Goal: Task Accomplishment & Management: Use online tool/utility

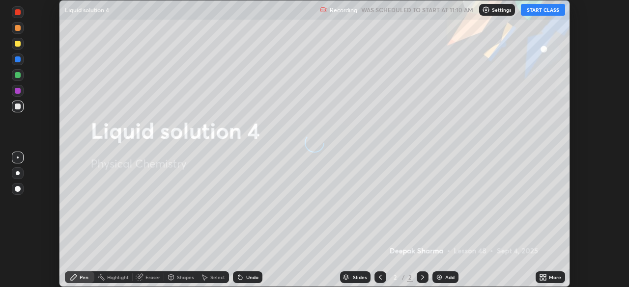
scroll to position [287, 629]
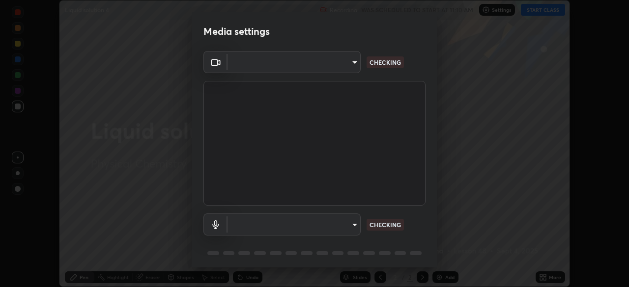
type input "c35a285883de36ed13854a1fbed0525b0d3f8b863e97d5e3b573df760e09333d"
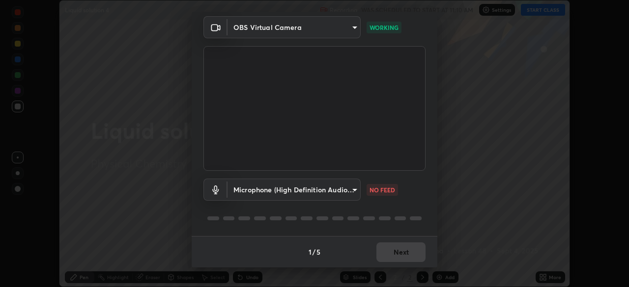
click at [356, 193] on body "Erase all Liquid solution 4 Recording WAS SCHEDULED TO START AT 11:10 AM Settin…" at bounding box center [314, 143] width 629 height 287
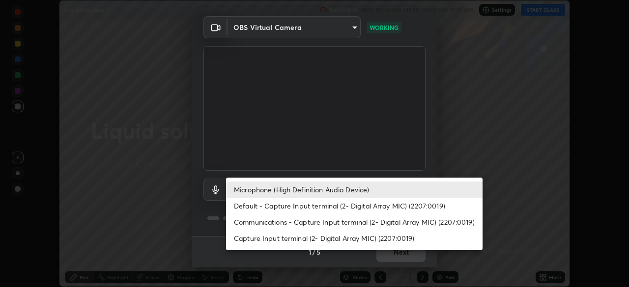
click at [344, 201] on li "Default - Capture Input terminal (2- Digital Array MIC) (2207:0019)" at bounding box center [354, 206] width 256 height 16
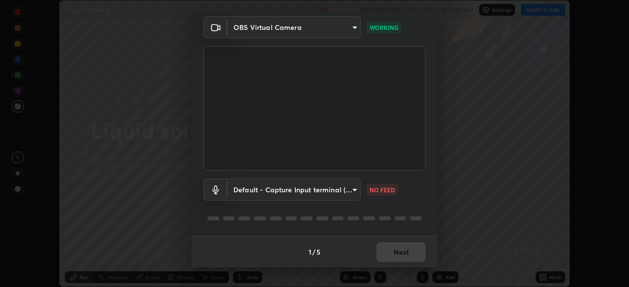
click at [340, 191] on body "Erase all Liquid solution 4 Recording WAS SCHEDULED TO START AT 11:10 AM Settin…" at bounding box center [314, 143] width 629 height 287
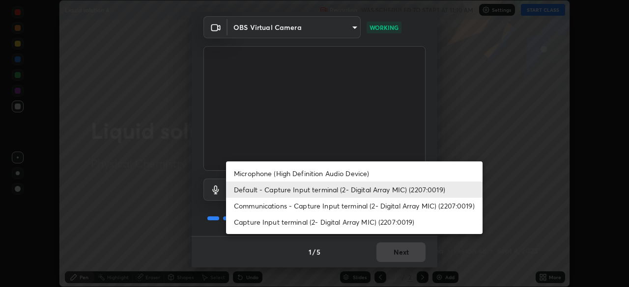
click at [349, 171] on li "Microphone (High Definition Audio Device)" at bounding box center [354, 174] width 256 height 16
type input "3d334ac0a462d559afaba984711ee6781e2bfd9c7b4003d7f15efc1d03da94cf"
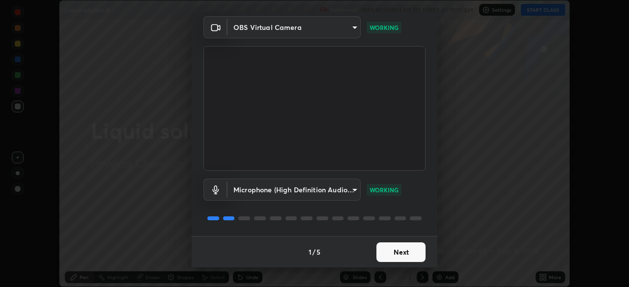
click at [400, 256] on button "Next" at bounding box center [400, 253] width 49 height 20
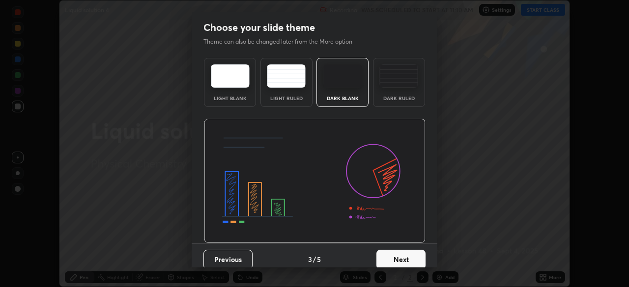
click at [401, 254] on button "Next" at bounding box center [400, 260] width 49 height 20
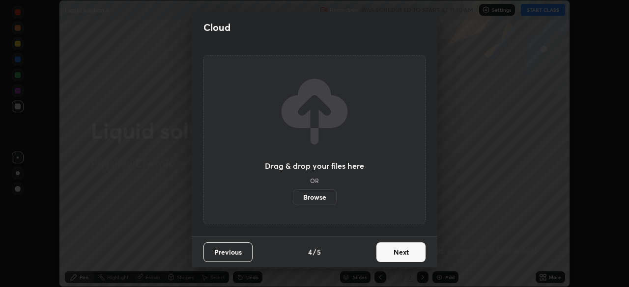
click at [402, 253] on button "Next" at bounding box center [400, 253] width 49 height 20
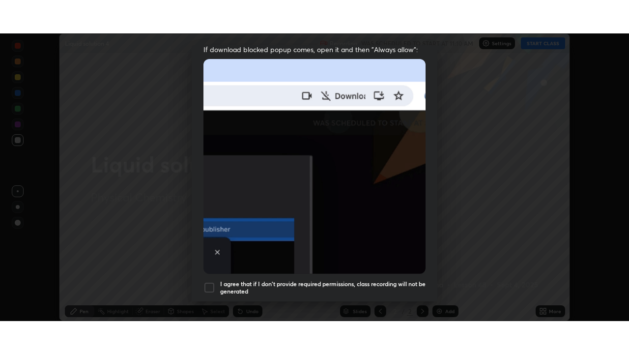
scroll to position [235, 0]
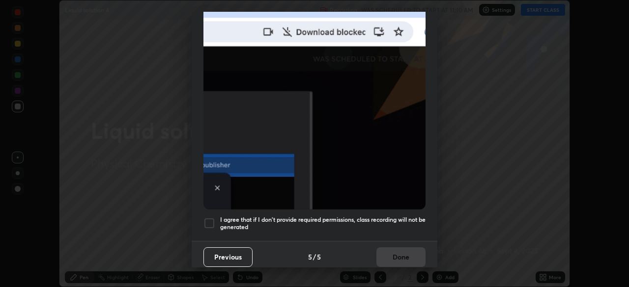
click at [397, 216] on h5 "I agree that if I don't provide required permissions, class recording will not …" at bounding box center [322, 223] width 205 height 15
click at [395, 249] on button "Done" at bounding box center [400, 258] width 49 height 20
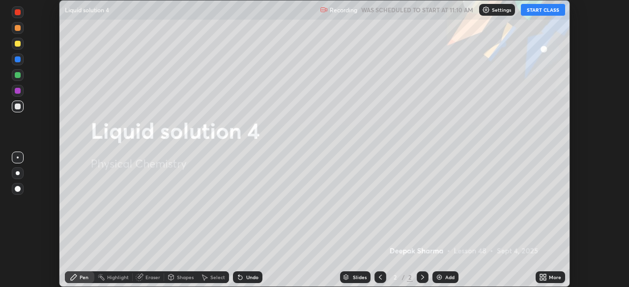
click at [556, 11] on button "START CLASS" at bounding box center [543, 10] width 44 height 12
click at [540, 276] on icon at bounding box center [541, 276] width 2 height 2
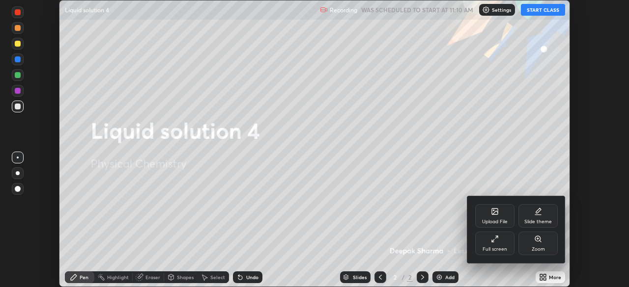
click at [496, 246] on div "Full screen" at bounding box center [494, 244] width 39 height 24
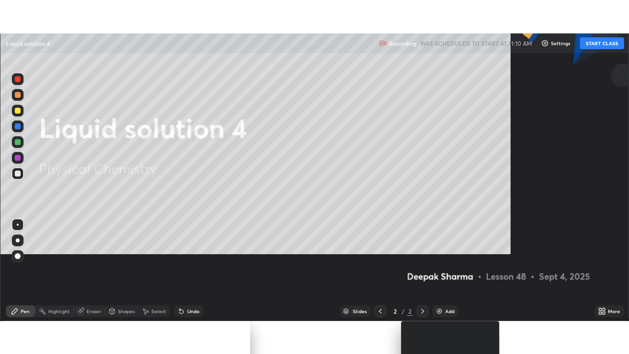
scroll to position [354, 629]
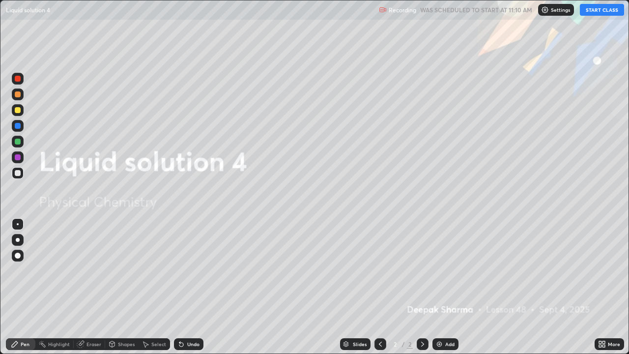
click at [444, 287] on div "Add" at bounding box center [445, 344] width 26 height 12
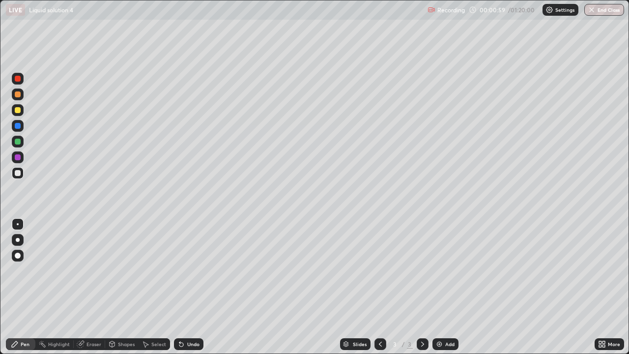
click at [22, 106] on div at bounding box center [18, 110] width 12 height 12
click at [442, 287] on div "Add" at bounding box center [445, 344] width 26 height 12
click at [120, 287] on div "Shapes" at bounding box center [126, 343] width 17 height 5
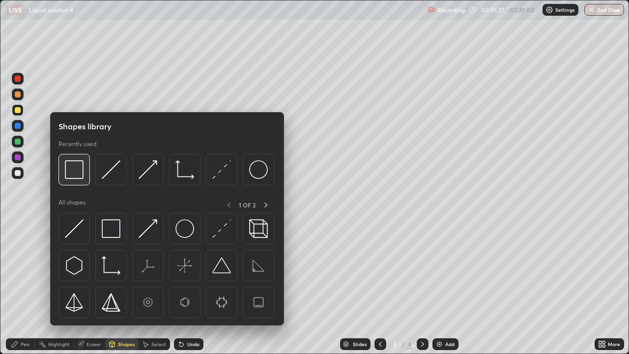
click at [80, 165] on img at bounding box center [74, 169] width 19 height 19
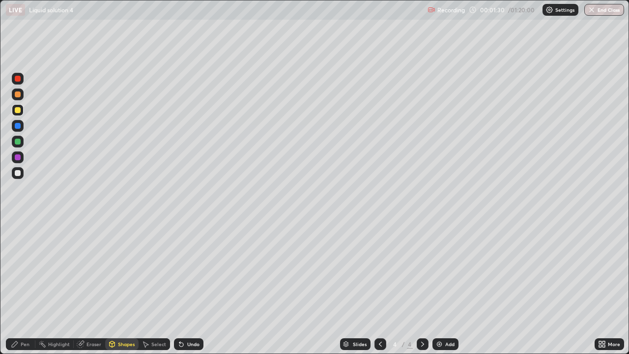
click at [20, 287] on div "Pen" at bounding box center [20, 344] width 29 height 12
click at [19, 128] on div at bounding box center [18, 126] width 6 height 6
click at [22, 155] on div at bounding box center [18, 157] width 12 height 12
click at [21, 140] on div at bounding box center [18, 142] width 12 height 12
click at [382, 287] on div at bounding box center [380, 344] width 12 height 12
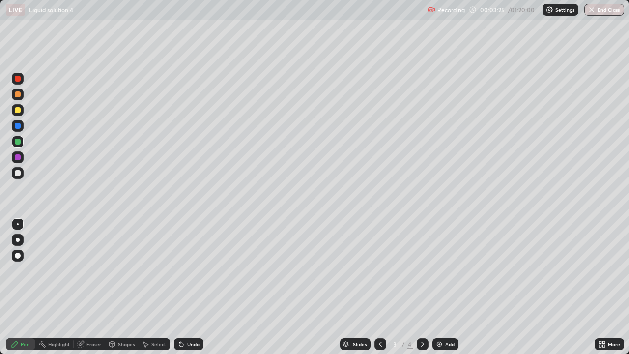
click at [23, 110] on div at bounding box center [18, 110] width 12 height 12
click at [425, 287] on div at bounding box center [423, 344] width 12 height 12
click at [379, 287] on icon at bounding box center [380, 344] width 8 height 8
click at [21, 140] on div at bounding box center [18, 142] width 12 height 12
click at [88, 287] on div "Eraser" at bounding box center [93, 343] width 15 height 5
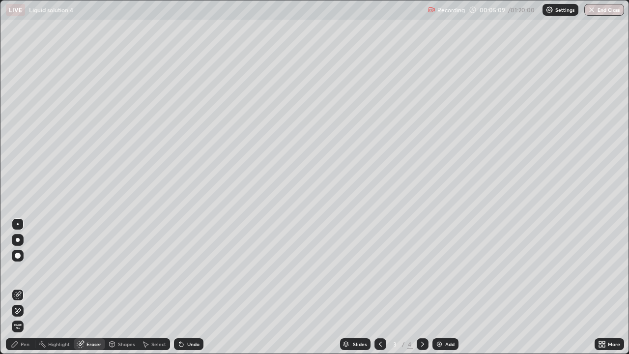
click at [23, 287] on div "Pen" at bounding box center [25, 343] width 9 height 5
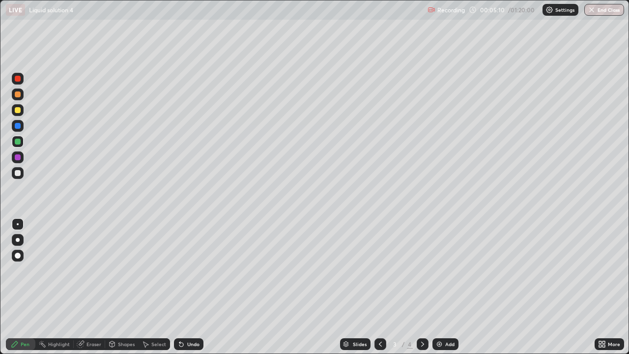
click at [19, 108] on div at bounding box center [18, 110] width 6 height 6
click at [21, 142] on div at bounding box center [18, 142] width 12 height 12
click at [19, 173] on div at bounding box center [18, 173] width 6 height 6
click at [16, 109] on div at bounding box center [18, 110] width 6 height 6
click at [21, 141] on div at bounding box center [18, 142] width 12 height 12
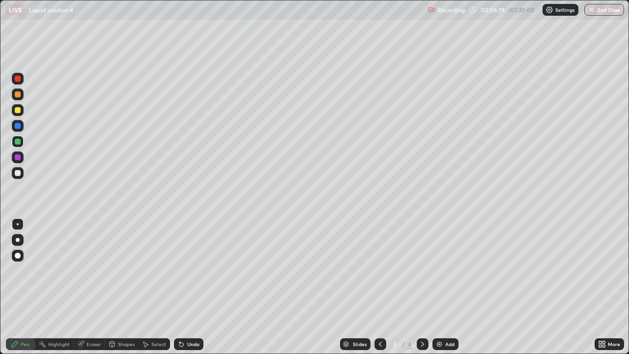
click at [18, 94] on div at bounding box center [18, 94] width 6 height 6
click at [421, 287] on icon at bounding box center [423, 344] width 8 height 8
click at [381, 287] on div at bounding box center [380, 344] width 12 height 12
click at [122, 287] on div "Shapes" at bounding box center [126, 343] width 17 height 5
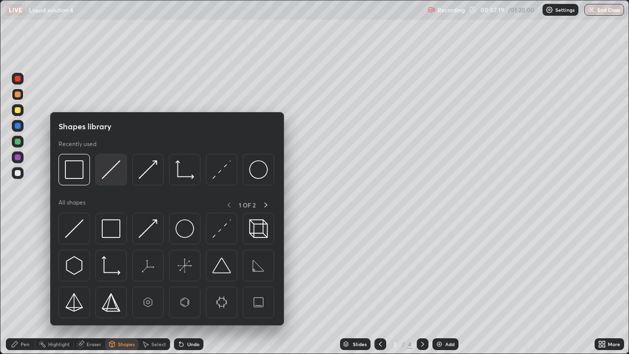
click at [112, 164] on img at bounding box center [111, 169] width 19 height 19
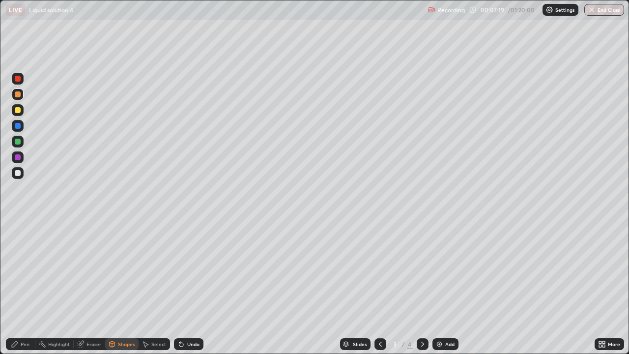
click at [18, 110] on div at bounding box center [18, 110] width 6 height 6
click at [20, 287] on div "Pen" at bounding box center [20, 344] width 29 height 12
click at [23, 130] on div at bounding box center [18, 126] width 12 height 16
click at [421, 287] on icon at bounding box center [423, 344] width 8 height 8
click at [380, 287] on icon at bounding box center [380, 344] width 8 height 8
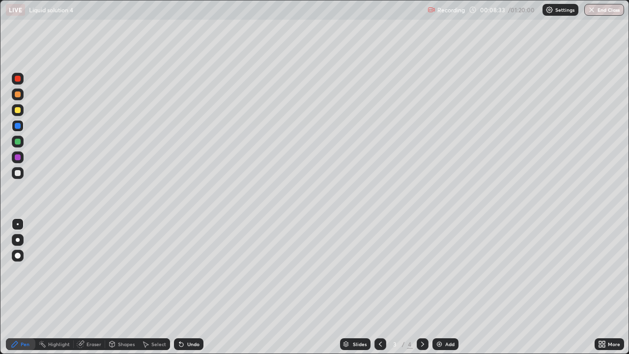
click at [422, 287] on icon at bounding box center [423, 344] width 8 height 8
click at [379, 287] on icon at bounding box center [380, 344] width 8 height 8
click at [421, 287] on div at bounding box center [423, 344] width 12 height 12
click at [421, 287] on icon at bounding box center [422, 343] width 3 height 5
click at [383, 287] on div at bounding box center [380, 344] width 12 height 12
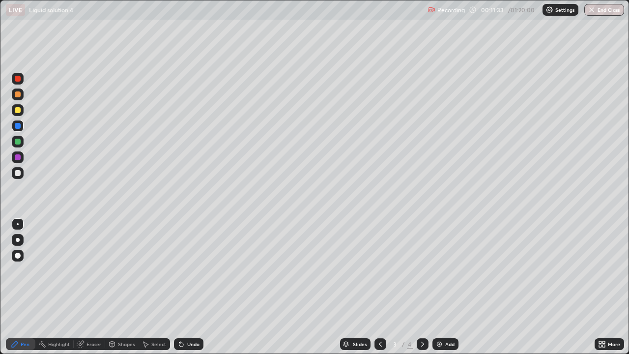
click at [21, 158] on div at bounding box center [18, 157] width 12 height 12
click at [423, 287] on div at bounding box center [423, 344] width 12 height 12
click at [379, 287] on div at bounding box center [380, 344] width 12 height 12
click at [421, 287] on icon at bounding box center [423, 344] width 8 height 8
click at [379, 287] on icon at bounding box center [380, 344] width 8 height 8
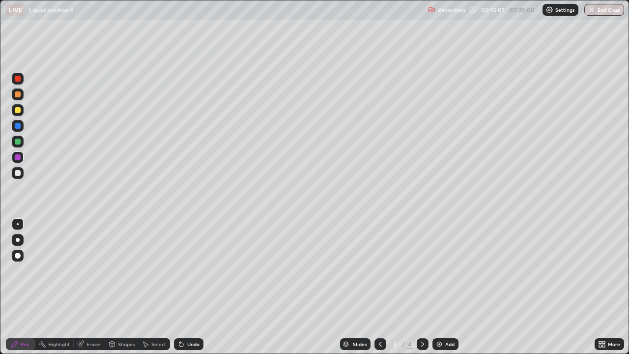
click at [421, 287] on icon at bounding box center [423, 344] width 8 height 8
click at [383, 287] on div at bounding box center [380, 344] width 12 height 12
click at [445, 287] on div "Add" at bounding box center [449, 343] width 9 height 5
click at [124, 287] on div "Shapes" at bounding box center [126, 343] width 17 height 5
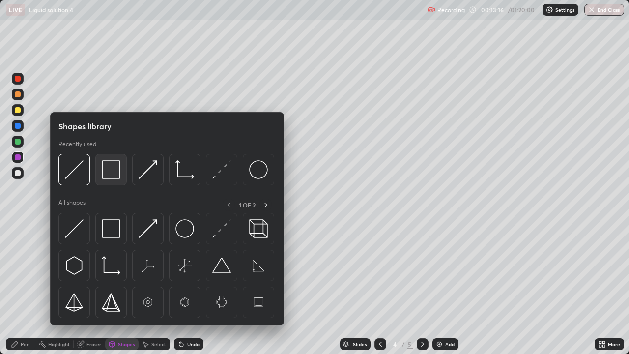
click at [113, 160] on img at bounding box center [111, 169] width 19 height 19
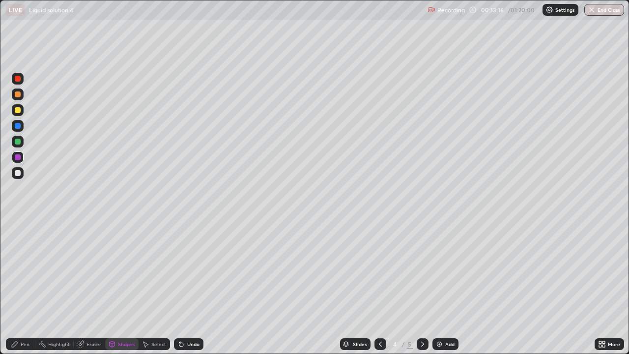
click at [20, 110] on div at bounding box center [18, 110] width 6 height 6
click at [23, 287] on div "Pen" at bounding box center [25, 343] width 9 height 5
click at [21, 125] on div at bounding box center [18, 126] width 12 height 12
click at [23, 156] on div at bounding box center [18, 157] width 12 height 12
click at [20, 142] on div at bounding box center [18, 142] width 6 height 6
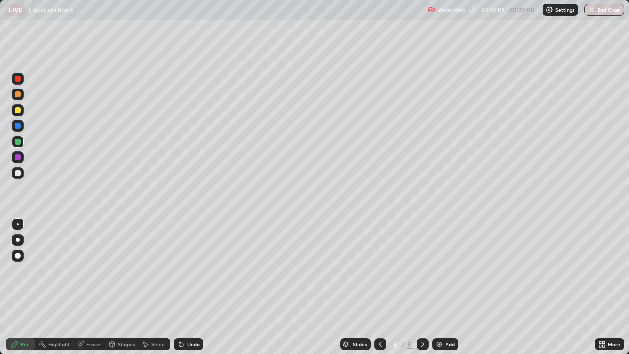
click at [421, 287] on icon at bounding box center [423, 344] width 8 height 8
click at [380, 287] on icon at bounding box center [380, 344] width 8 height 8
click at [379, 287] on icon at bounding box center [380, 344] width 8 height 8
click at [421, 287] on icon at bounding box center [423, 344] width 8 height 8
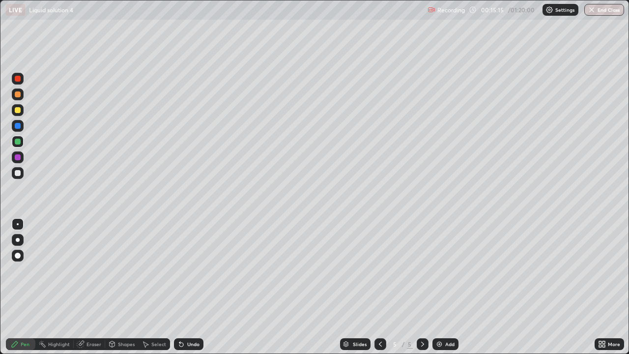
click at [380, 287] on icon at bounding box center [380, 344] width 8 height 8
click at [421, 287] on icon at bounding box center [423, 344] width 8 height 8
click at [379, 287] on icon at bounding box center [380, 344] width 8 height 8
click at [421, 287] on icon at bounding box center [423, 344] width 8 height 8
click at [378, 287] on icon at bounding box center [380, 344] width 8 height 8
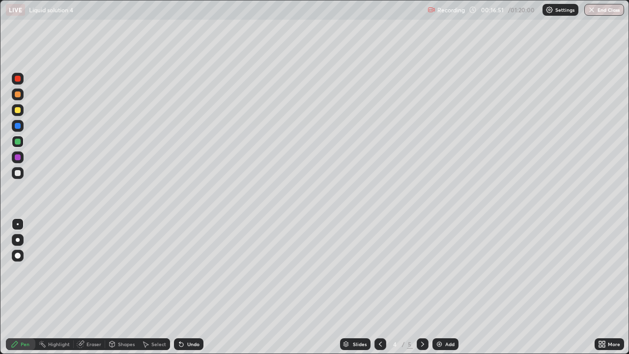
click at [22, 97] on div at bounding box center [18, 94] width 12 height 12
click at [18, 140] on div at bounding box center [18, 142] width 6 height 6
click at [22, 172] on div at bounding box center [18, 173] width 12 height 12
click at [380, 287] on icon at bounding box center [380, 344] width 8 height 8
click at [427, 287] on div at bounding box center [423, 344] width 12 height 20
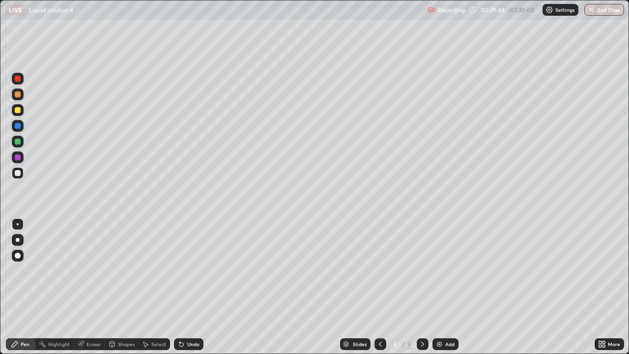
click at [446, 287] on div "Add" at bounding box center [449, 343] width 9 height 5
click at [21, 109] on div at bounding box center [18, 110] width 12 height 12
click at [19, 96] on div at bounding box center [18, 94] width 6 height 6
click at [20, 128] on div at bounding box center [18, 126] width 12 height 12
click at [22, 158] on div at bounding box center [18, 157] width 12 height 12
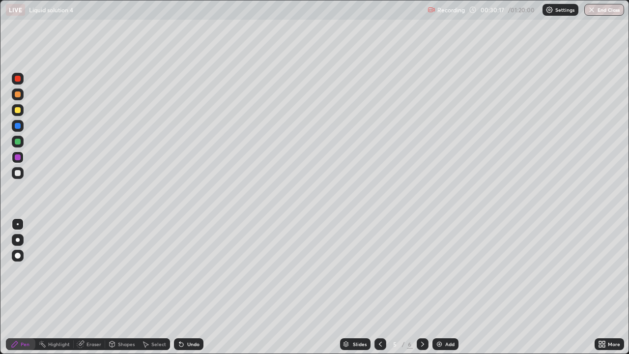
click at [22, 110] on div at bounding box center [18, 110] width 12 height 12
click at [21, 80] on div at bounding box center [18, 79] width 12 height 12
click at [21, 141] on div at bounding box center [18, 142] width 12 height 12
click at [20, 127] on div at bounding box center [18, 126] width 6 height 6
click at [19, 172] on div at bounding box center [18, 173] width 6 height 6
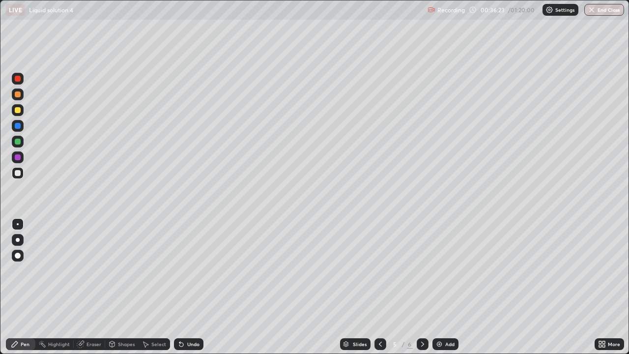
click at [21, 156] on div at bounding box center [18, 157] width 12 height 12
click at [441, 287] on img at bounding box center [439, 344] width 8 height 8
click at [119, 287] on div "Shapes" at bounding box center [121, 344] width 33 height 12
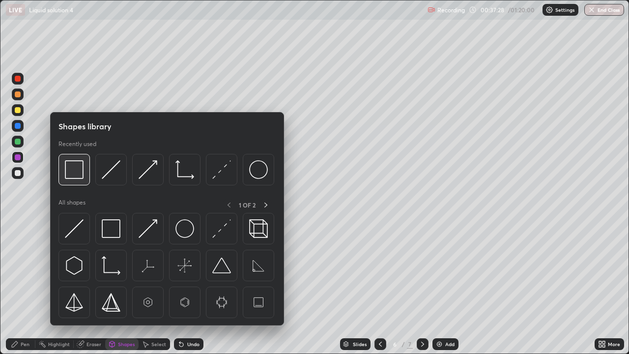
click at [78, 166] on img at bounding box center [74, 169] width 19 height 19
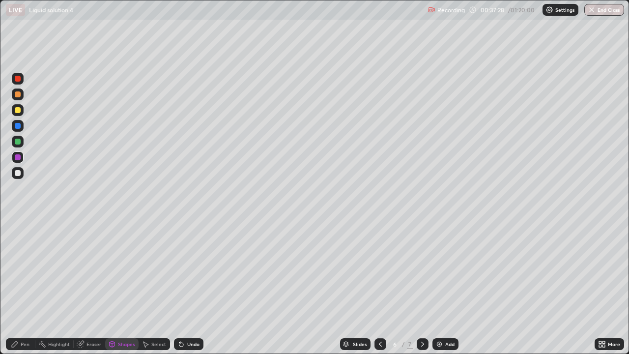
click at [20, 110] on div at bounding box center [18, 110] width 6 height 6
click at [379, 287] on icon at bounding box center [380, 344] width 8 height 8
click at [421, 287] on icon at bounding box center [423, 344] width 8 height 8
click at [88, 287] on div "Eraser" at bounding box center [93, 343] width 15 height 5
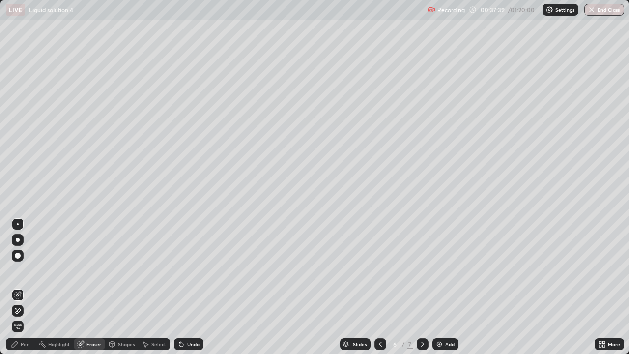
click at [117, 287] on div "Shapes" at bounding box center [121, 344] width 33 height 12
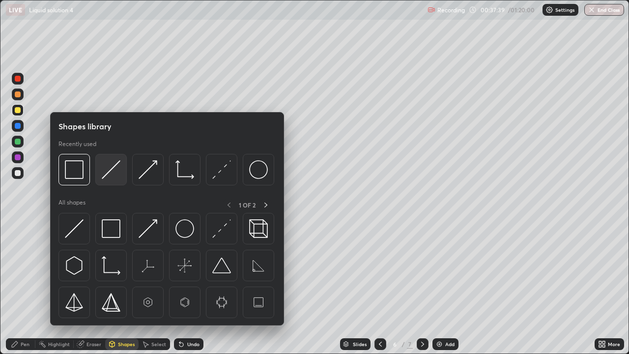
click at [112, 164] on img at bounding box center [111, 169] width 19 height 19
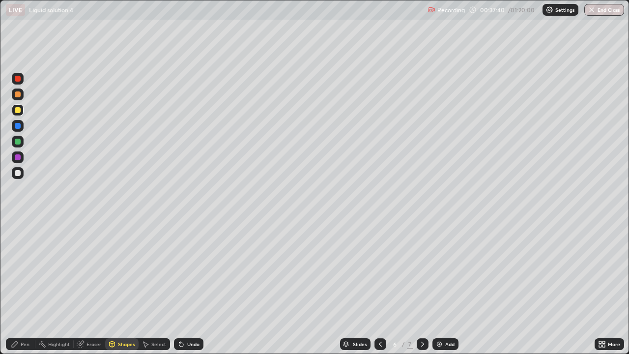
click at [18, 141] on div at bounding box center [18, 142] width 6 height 6
click at [192, 287] on div "Undo" at bounding box center [188, 344] width 29 height 12
click at [26, 287] on div "Pen" at bounding box center [25, 343] width 9 height 5
click at [18, 111] on div at bounding box center [18, 110] width 6 height 6
click at [187, 287] on div "Undo" at bounding box center [193, 343] width 12 height 5
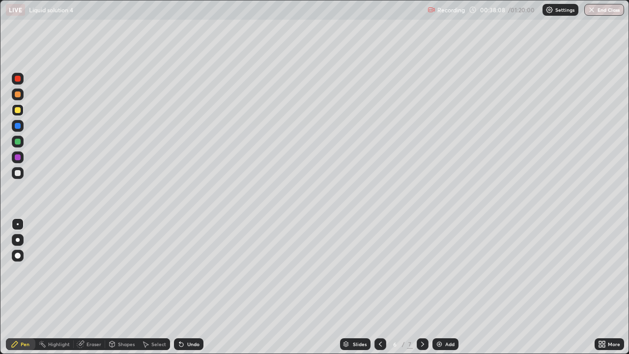
click at [379, 287] on icon at bounding box center [380, 344] width 8 height 8
click at [421, 287] on icon at bounding box center [423, 344] width 8 height 8
click at [20, 156] on div at bounding box center [18, 157] width 6 height 6
click at [116, 287] on div "Shapes" at bounding box center [121, 344] width 33 height 12
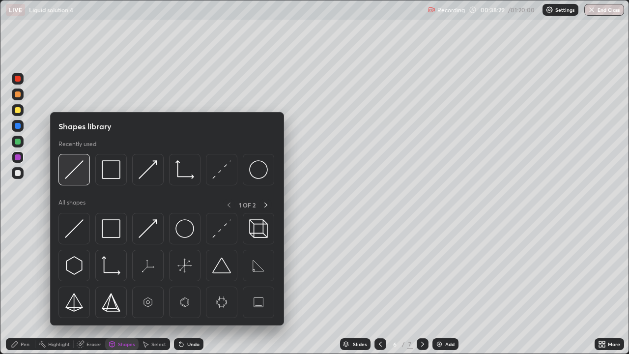
click at [71, 166] on img at bounding box center [74, 169] width 19 height 19
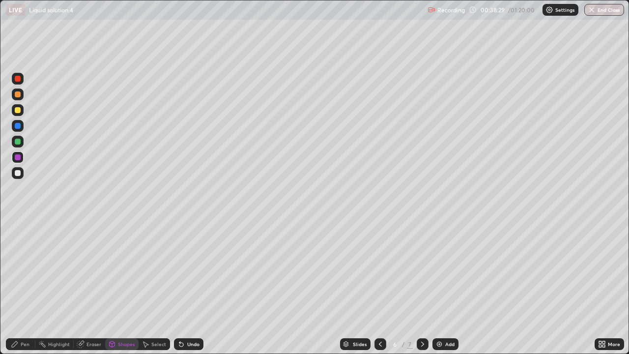
click at [18, 173] on div at bounding box center [18, 173] width 6 height 6
click at [22, 287] on div "Pen" at bounding box center [20, 344] width 29 height 12
click at [379, 287] on icon at bounding box center [380, 344] width 8 height 8
click at [421, 287] on icon at bounding box center [423, 344] width 8 height 8
click at [381, 287] on icon at bounding box center [380, 344] width 8 height 8
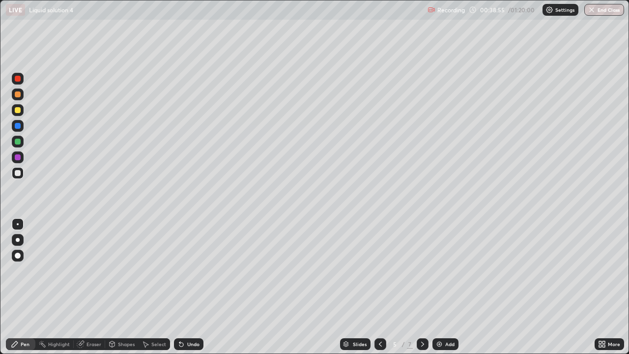
click at [422, 287] on div at bounding box center [423, 344] width 12 height 12
click at [421, 287] on icon at bounding box center [423, 344] width 8 height 8
click at [380, 287] on icon at bounding box center [380, 344] width 8 height 8
click at [182, 287] on icon at bounding box center [181, 344] width 8 height 8
click at [121, 287] on div "Shapes" at bounding box center [126, 343] width 17 height 5
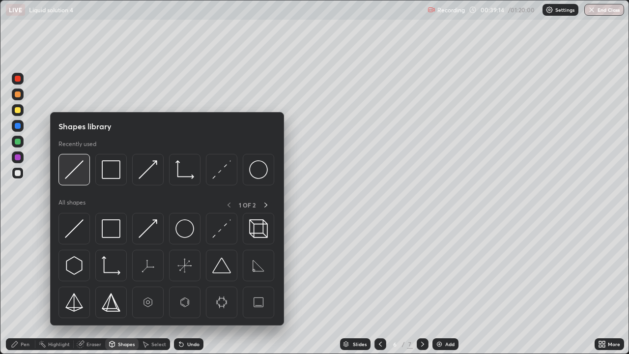
click at [76, 169] on img at bounding box center [74, 169] width 19 height 19
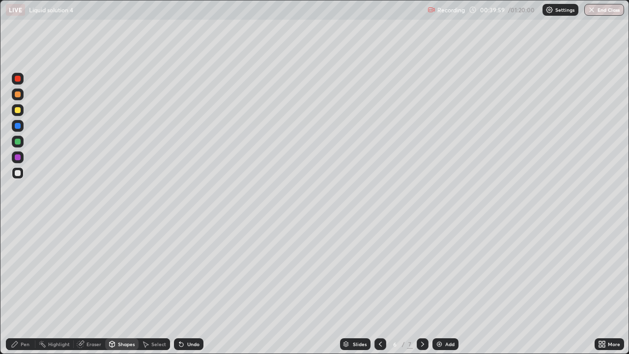
click at [384, 287] on div at bounding box center [380, 344] width 12 height 12
click at [421, 287] on icon at bounding box center [423, 344] width 8 height 8
click at [442, 287] on div "Add" at bounding box center [445, 344] width 26 height 12
click at [17, 109] on div at bounding box center [18, 110] width 6 height 6
click at [179, 287] on icon at bounding box center [181, 344] width 4 height 4
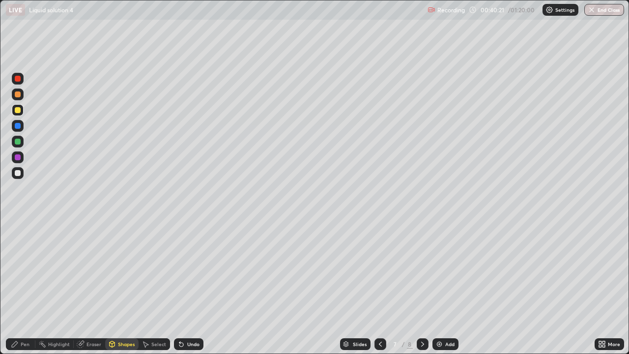
click at [21, 287] on div "Pen" at bounding box center [25, 343] width 9 height 5
click at [19, 125] on div at bounding box center [18, 126] width 6 height 6
click at [22, 141] on div at bounding box center [18, 142] width 12 height 12
click at [18, 110] on div at bounding box center [18, 110] width 6 height 6
click at [23, 143] on div at bounding box center [18, 142] width 12 height 12
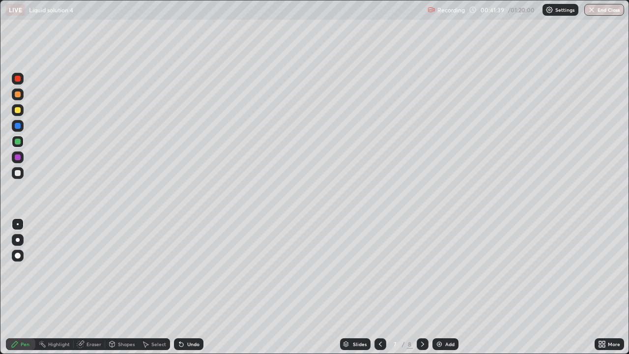
click at [22, 171] on div at bounding box center [18, 173] width 12 height 12
click at [22, 140] on div at bounding box center [18, 142] width 12 height 12
click at [15, 97] on div at bounding box center [18, 94] width 12 height 12
click at [20, 153] on div at bounding box center [18, 157] width 12 height 12
click at [379, 287] on icon at bounding box center [380, 344] width 8 height 8
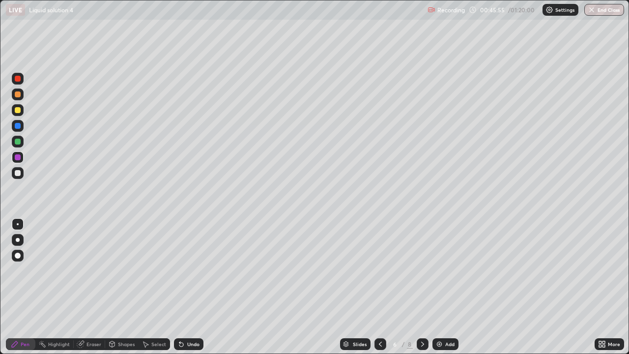
click at [380, 287] on icon at bounding box center [380, 344] width 8 height 8
click at [426, 287] on div at bounding box center [423, 344] width 12 height 12
click at [19, 175] on div at bounding box center [18, 173] width 6 height 6
click at [183, 287] on icon at bounding box center [181, 344] width 8 height 8
click at [423, 287] on div at bounding box center [423, 344] width 12 height 12
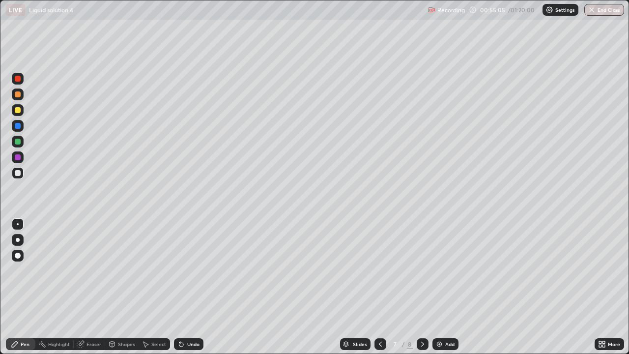
click at [442, 287] on img at bounding box center [439, 344] width 8 height 8
click at [15, 112] on div at bounding box center [18, 110] width 6 height 6
click at [20, 94] on div at bounding box center [18, 94] width 6 height 6
click at [18, 173] on div at bounding box center [18, 173] width 6 height 6
click at [18, 144] on div at bounding box center [18, 142] width 6 height 6
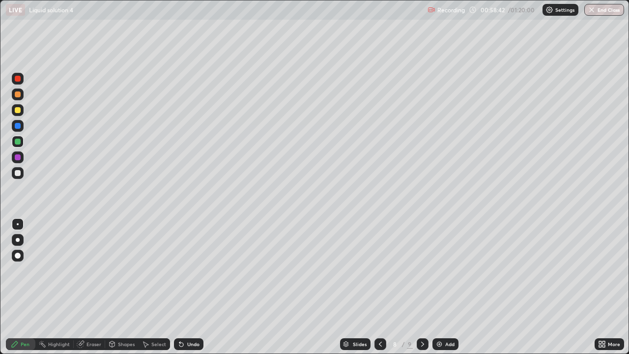
click at [18, 110] on div at bounding box center [18, 110] width 6 height 6
click at [22, 126] on div at bounding box center [18, 126] width 12 height 12
click at [183, 287] on icon at bounding box center [181, 344] width 8 height 8
click at [20, 158] on div at bounding box center [18, 157] width 6 height 6
click at [18, 141] on div at bounding box center [18, 142] width 6 height 6
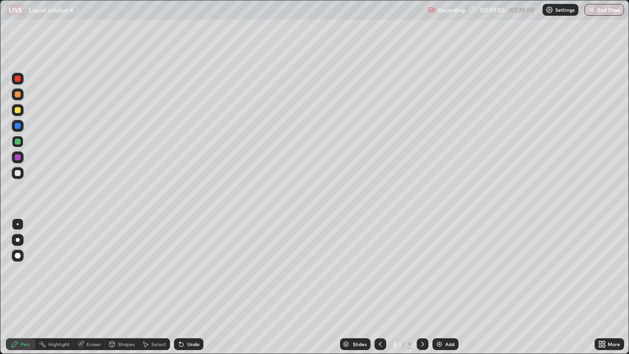
click at [118, 287] on div "Shapes" at bounding box center [126, 343] width 17 height 5
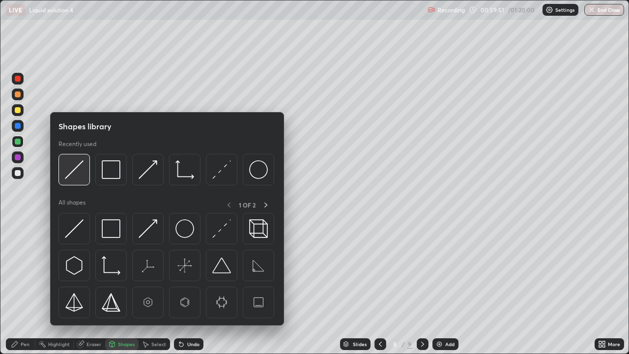
click at [80, 161] on img at bounding box center [74, 169] width 19 height 19
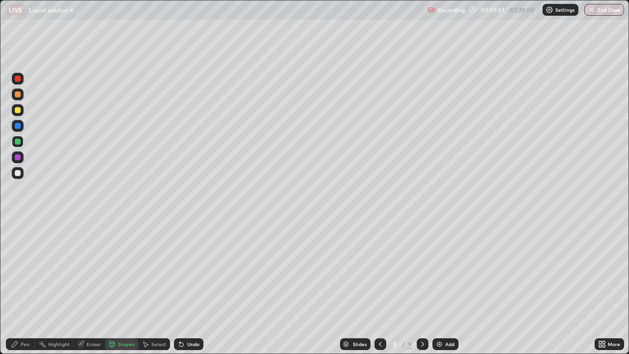
click at [20, 110] on div at bounding box center [18, 110] width 6 height 6
click at [25, 287] on div "Pen" at bounding box center [20, 344] width 29 height 12
click at [18, 141] on div at bounding box center [18, 142] width 6 height 6
click at [122, 287] on div "Shapes" at bounding box center [126, 343] width 17 height 5
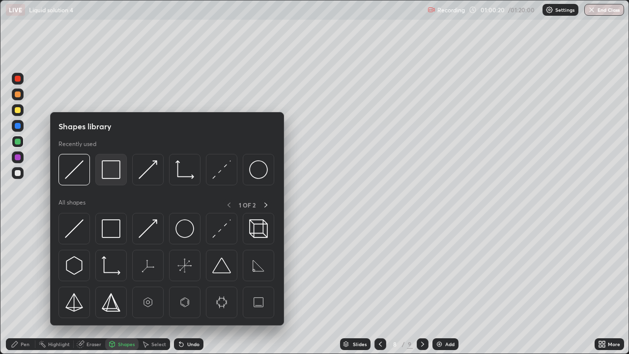
click at [113, 164] on img at bounding box center [111, 169] width 19 height 19
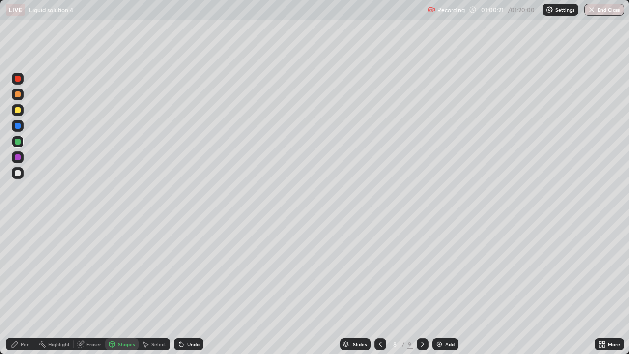
click at [18, 113] on div at bounding box center [18, 110] width 12 height 12
click at [93, 287] on div "Eraser" at bounding box center [93, 343] width 15 height 5
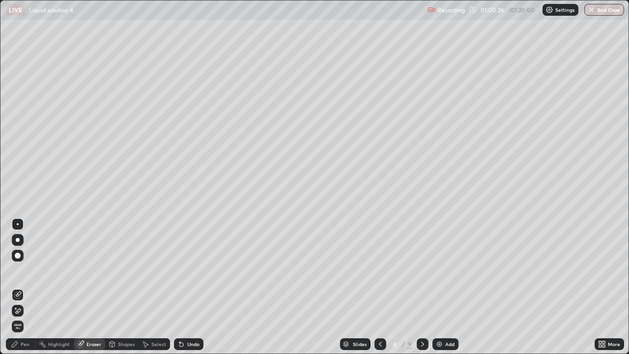
click at [123, 287] on div "Shapes" at bounding box center [126, 343] width 17 height 5
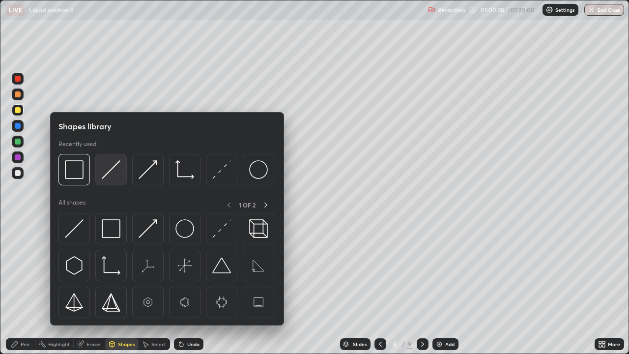
click at [110, 167] on img at bounding box center [111, 169] width 19 height 19
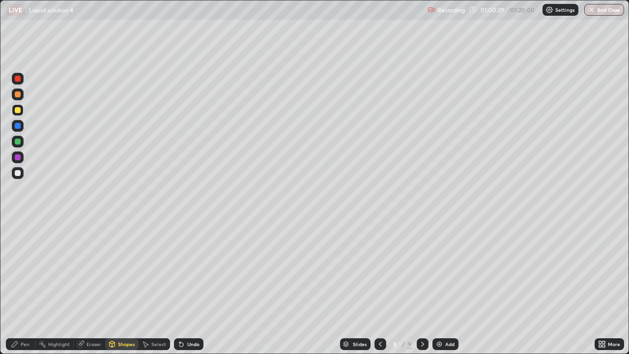
click at [17, 140] on div at bounding box center [18, 142] width 6 height 6
click at [23, 287] on div "Pen" at bounding box center [25, 343] width 9 height 5
click at [20, 110] on div at bounding box center [18, 110] width 6 height 6
click at [127, 287] on div "Shapes" at bounding box center [126, 343] width 17 height 5
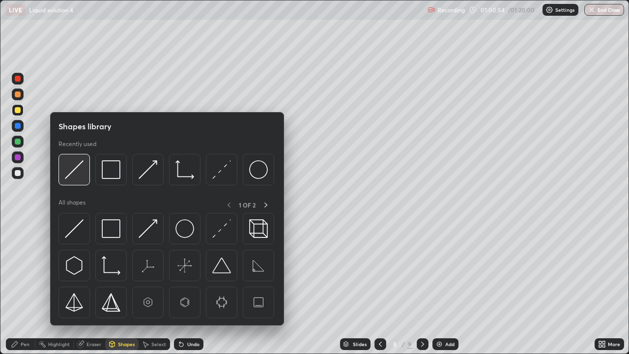
click at [70, 169] on img at bounding box center [74, 169] width 19 height 19
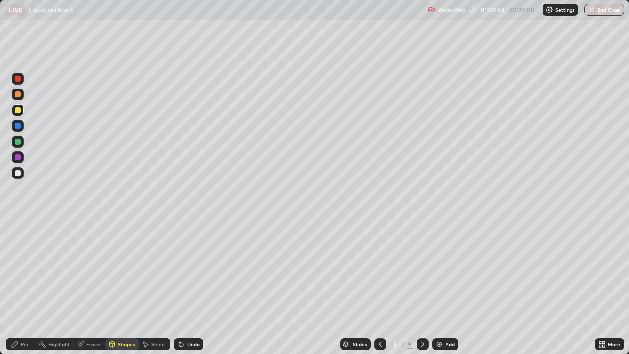
click at [21, 156] on div at bounding box center [18, 157] width 12 height 12
click at [28, 287] on div "Pen" at bounding box center [25, 343] width 9 height 5
click at [19, 174] on div at bounding box center [18, 173] width 6 height 6
click at [437, 287] on img at bounding box center [439, 344] width 8 height 8
click at [122, 287] on div "Shapes" at bounding box center [126, 343] width 17 height 5
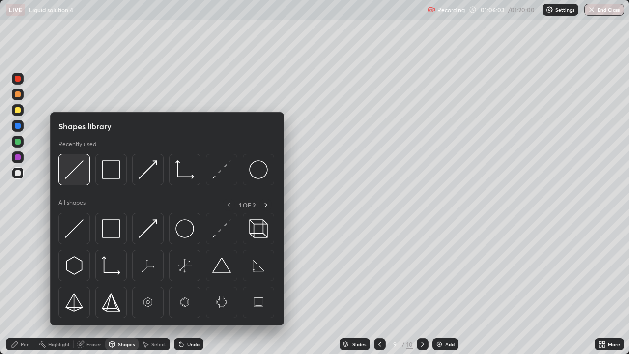
click at [76, 167] on img at bounding box center [74, 169] width 19 height 19
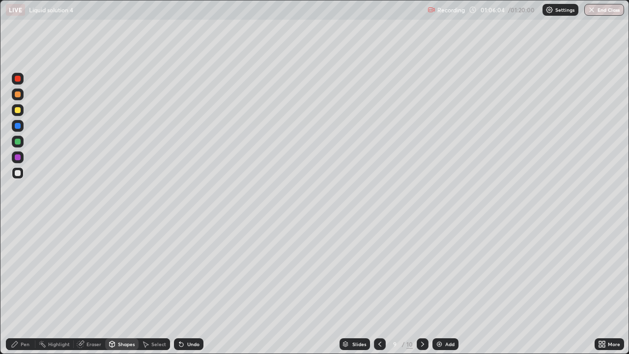
click at [18, 109] on div at bounding box center [18, 110] width 6 height 6
click at [440, 287] on img at bounding box center [439, 344] width 8 height 8
click at [378, 287] on icon at bounding box center [380, 344] width 8 height 8
click at [23, 287] on div "Pen" at bounding box center [20, 344] width 29 height 12
click at [119, 287] on div "Shapes" at bounding box center [126, 343] width 17 height 5
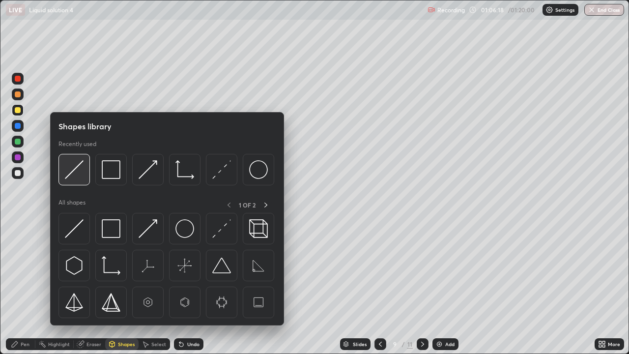
click at [73, 167] on img at bounding box center [74, 169] width 19 height 19
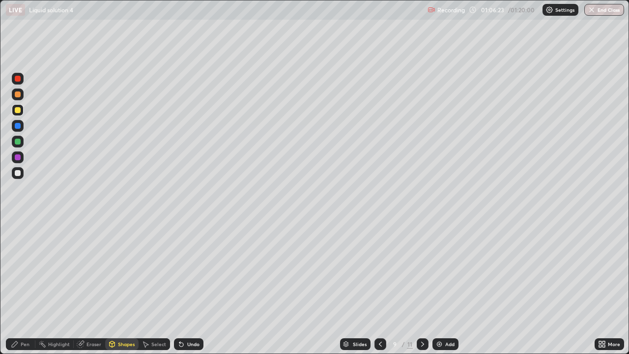
click at [26, 287] on div "Pen" at bounding box center [25, 343] width 9 height 5
click at [22, 140] on div at bounding box center [18, 142] width 12 height 12
click at [184, 287] on div "Undo" at bounding box center [188, 344] width 29 height 12
click at [23, 94] on div at bounding box center [18, 94] width 12 height 12
click at [19, 171] on div at bounding box center [18, 173] width 6 height 6
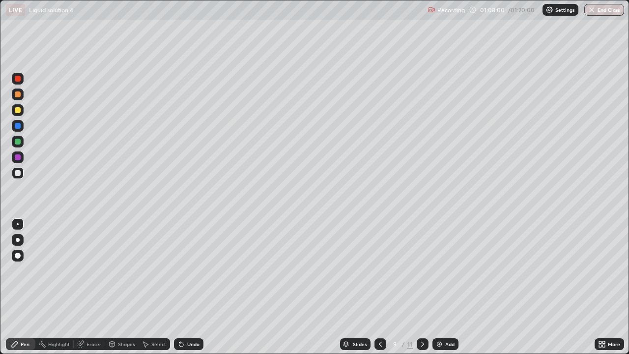
click at [21, 123] on div at bounding box center [18, 126] width 12 height 12
click at [20, 155] on div at bounding box center [18, 157] width 6 height 6
click at [16, 108] on div at bounding box center [18, 110] width 6 height 6
click at [20, 127] on div at bounding box center [18, 126] width 6 height 6
click at [20, 140] on div at bounding box center [18, 142] width 6 height 6
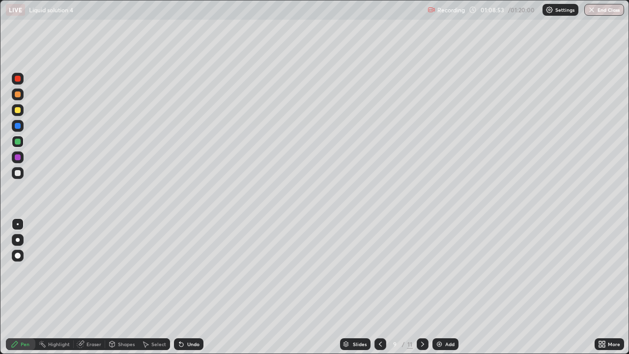
click at [188, 287] on div "Undo" at bounding box center [188, 344] width 29 height 12
click at [18, 155] on div at bounding box center [18, 157] width 6 height 6
click at [421, 287] on icon at bounding box center [423, 344] width 8 height 8
click at [23, 138] on div at bounding box center [18, 142] width 12 height 12
click at [380, 287] on icon at bounding box center [380, 344] width 8 height 8
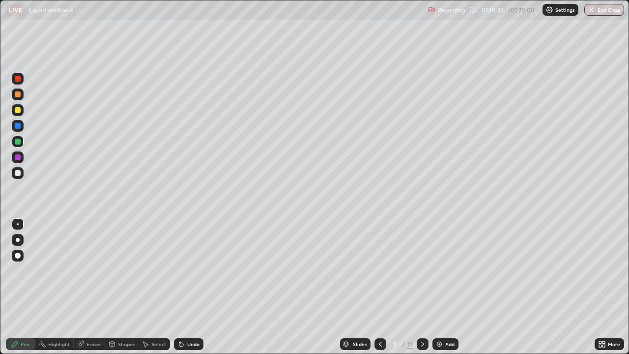
click at [422, 287] on icon at bounding box center [423, 344] width 8 height 8
click at [118, 287] on div "Shapes" at bounding box center [126, 343] width 17 height 5
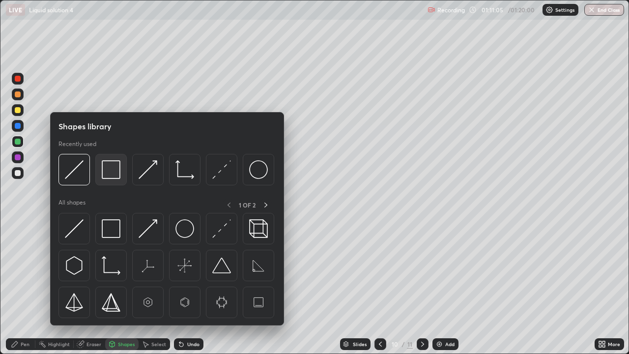
click at [115, 167] on img at bounding box center [111, 169] width 19 height 19
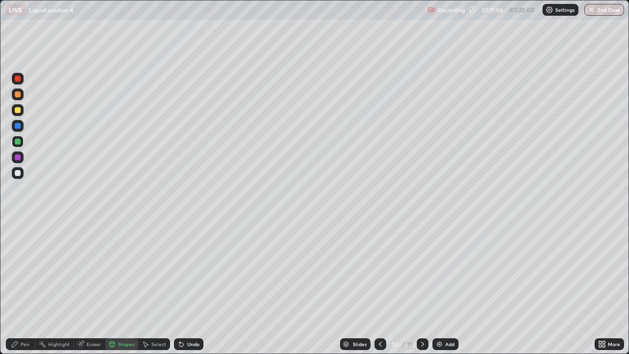
click at [19, 110] on div at bounding box center [18, 110] width 6 height 6
click at [93, 287] on div "Eraser" at bounding box center [93, 343] width 15 height 5
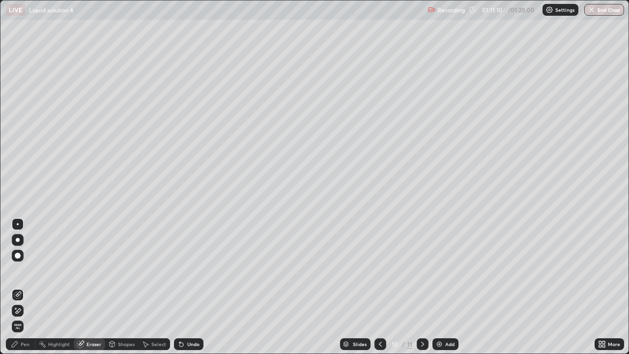
click at [25, 287] on div "Pen" at bounding box center [25, 343] width 9 height 5
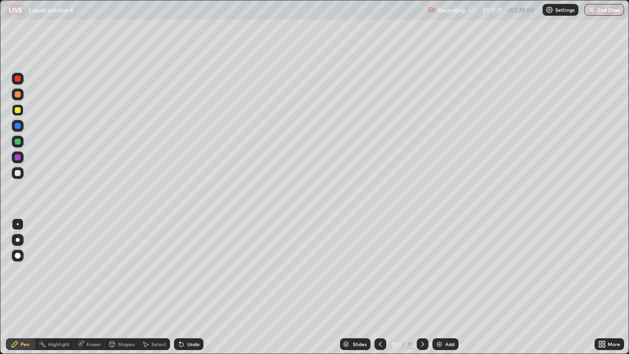
click at [121, 287] on div "Shapes" at bounding box center [126, 343] width 17 height 5
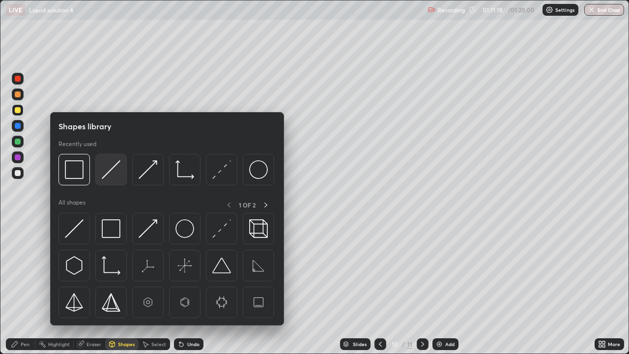
click at [112, 165] on img at bounding box center [111, 169] width 19 height 19
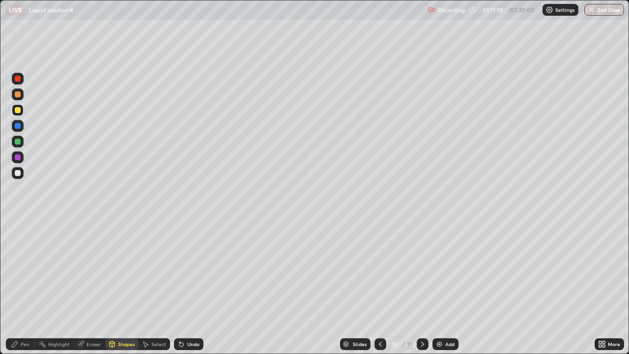
click at [17, 124] on div at bounding box center [18, 126] width 6 height 6
click at [179, 287] on icon at bounding box center [179, 341] width 1 height 1
click at [125, 287] on div "Shapes" at bounding box center [121, 344] width 33 height 12
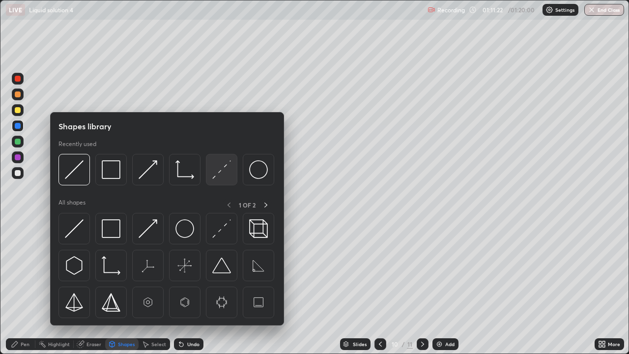
click at [236, 168] on div at bounding box center [221, 169] width 31 height 31
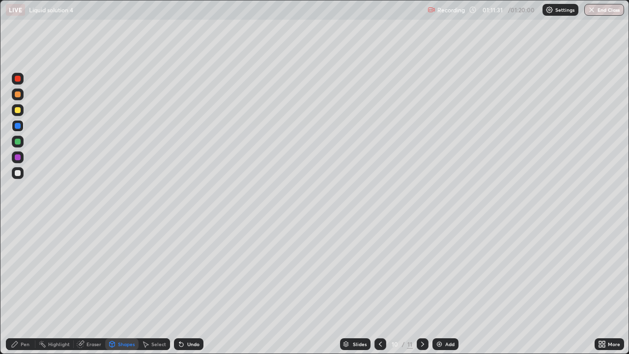
click at [16, 143] on div at bounding box center [18, 142] width 6 height 6
click at [187, 287] on div "Undo" at bounding box center [193, 343] width 12 height 5
click at [21, 287] on div "Pen" at bounding box center [25, 343] width 9 height 5
click at [22, 160] on div at bounding box center [18, 157] width 12 height 12
click at [17, 171] on div at bounding box center [18, 173] width 6 height 6
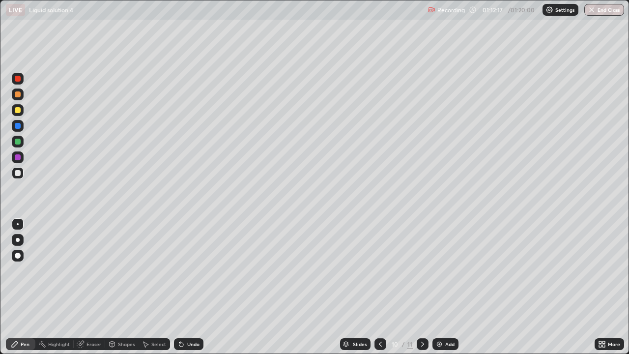
click at [380, 287] on icon at bounding box center [380, 344] width 8 height 8
click at [16, 158] on div at bounding box center [18, 157] width 6 height 6
click at [18, 79] on div at bounding box center [18, 79] width 6 height 6
click at [421, 287] on icon at bounding box center [423, 344] width 8 height 8
click at [123, 287] on div "Shapes" at bounding box center [126, 343] width 17 height 5
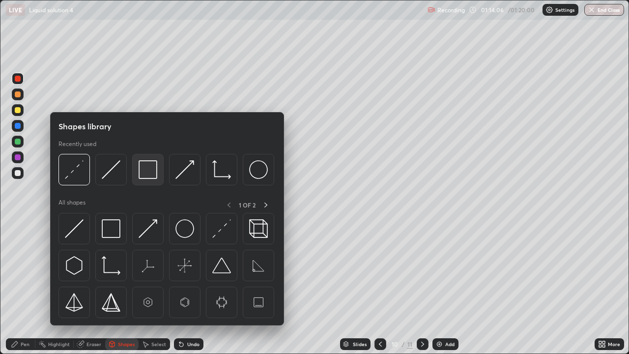
click at [147, 163] on img at bounding box center [148, 169] width 19 height 19
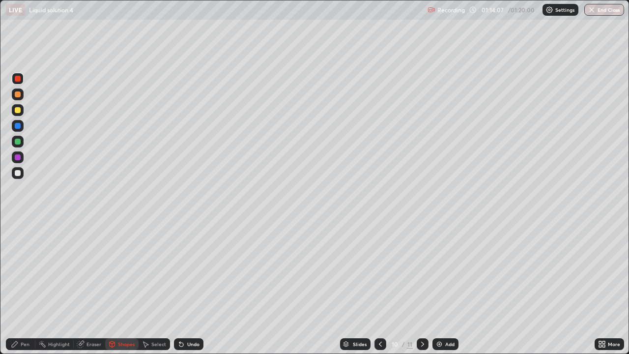
click at [16, 108] on div at bounding box center [18, 110] width 6 height 6
click at [93, 287] on div "Eraser" at bounding box center [93, 343] width 15 height 5
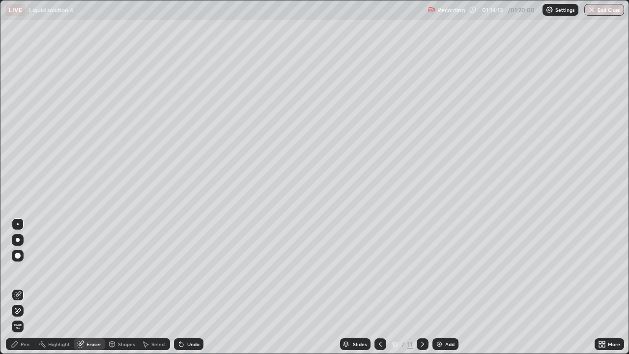
click at [123, 287] on div "Shapes" at bounding box center [126, 343] width 17 height 5
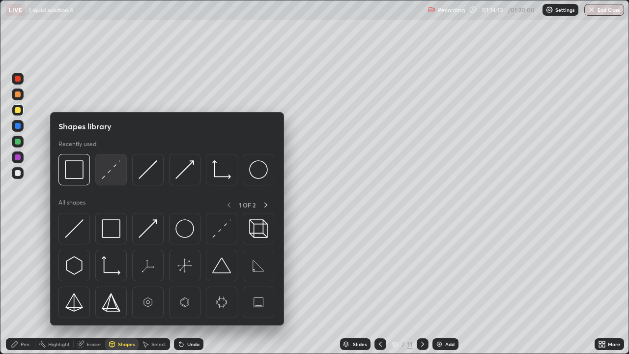
click at [111, 168] on img at bounding box center [111, 169] width 19 height 19
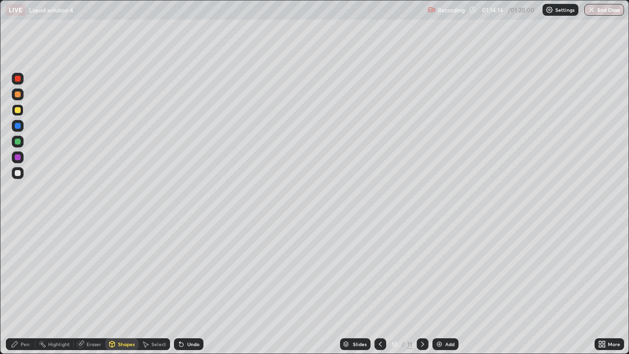
click at [20, 126] on div at bounding box center [18, 126] width 6 height 6
click at [19, 140] on div at bounding box center [18, 142] width 6 height 6
click at [190, 287] on div "Undo" at bounding box center [193, 343] width 12 height 5
click at [24, 287] on div "Pen" at bounding box center [25, 343] width 9 height 5
click at [23, 158] on div at bounding box center [18, 157] width 12 height 12
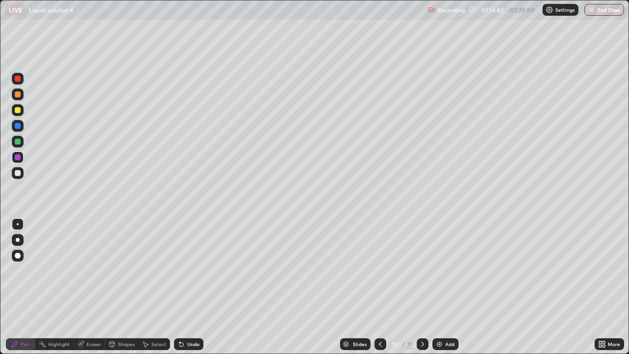
click at [384, 287] on div at bounding box center [380, 344] width 12 height 12
click at [422, 287] on icon at bounding box center [423, 344] width 8 height 8
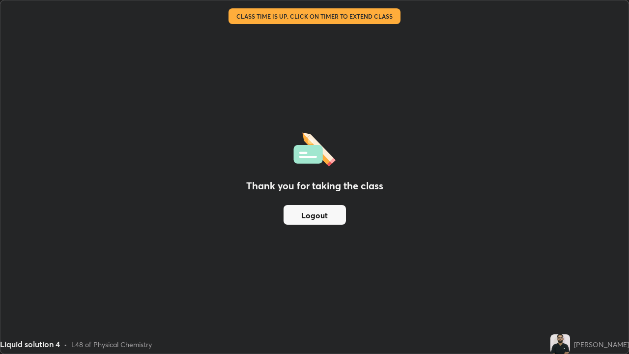
click at [313, 215] on button "Logout" at bounding box center [314, 215] width 62 height 20
